Goal: Transaction & Acquisition: Purchase product/service

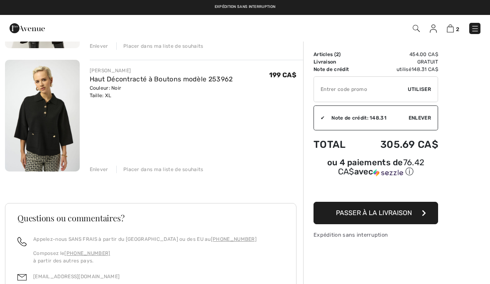
click at [477, 27] on img at bounding box center [475, 29] width 8 height 8
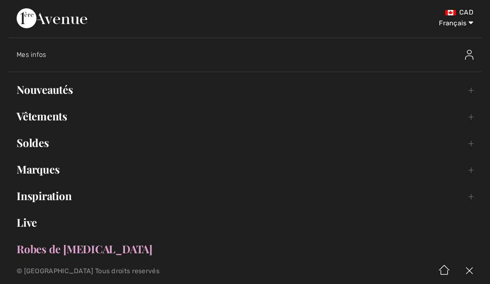
click at [43, 143] on link "Soldes Toggle submenu" at bounding box center [245, 143] width 474 height 18
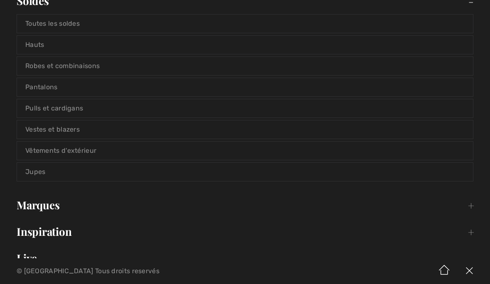
scroll to position [143, 0]
click at [100, 108] on link "Pulls et cardigans" at bounding box center [245, 107] width 456 height 18
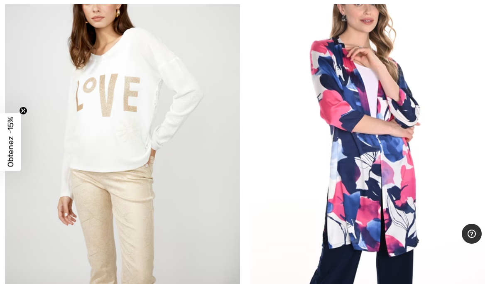
scroll to position [5067, 0]
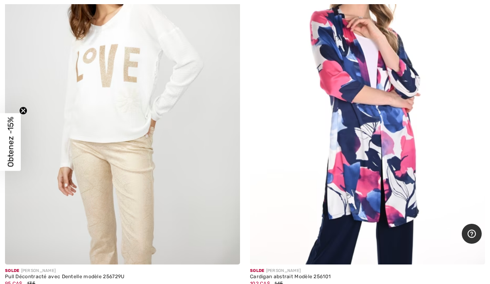
click at [85, 222] on img at bounding box center [122, 88] width 235 height 353
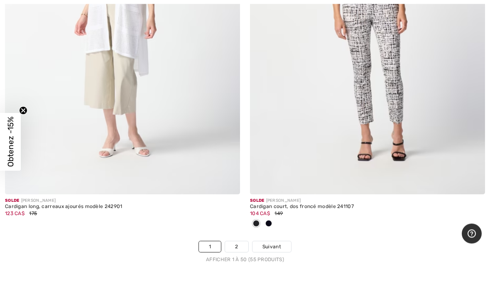
scroll to position [9958, 0]
click at [275, 243] on span "Suivant" at bounding box center [272, 246] width 19 height 7
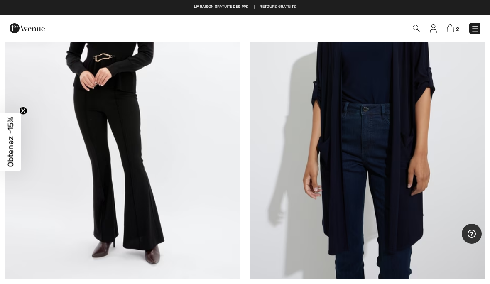
scroll to position [559, 0]
